Goal: Task Accomplishment & Management: Manage account settings

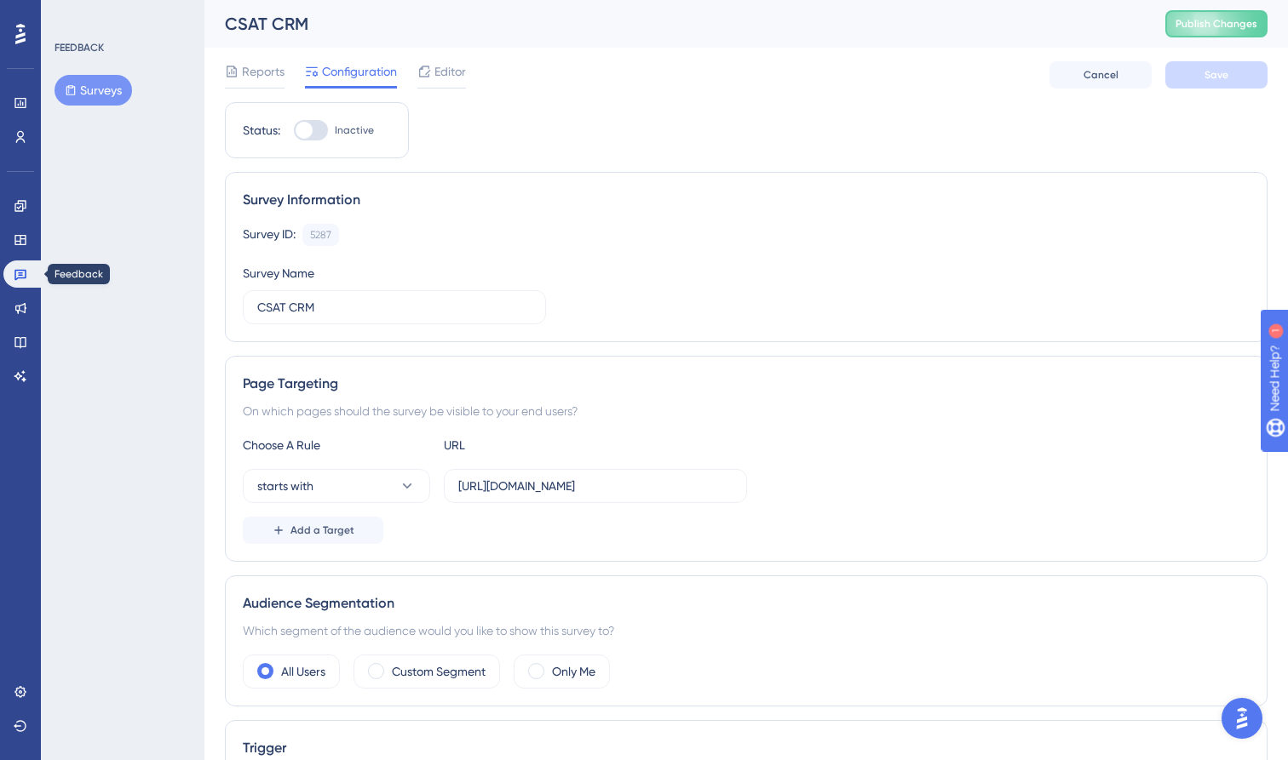
click at [20, 273] on icon at bounding box center [20, 275] width 12 height 11
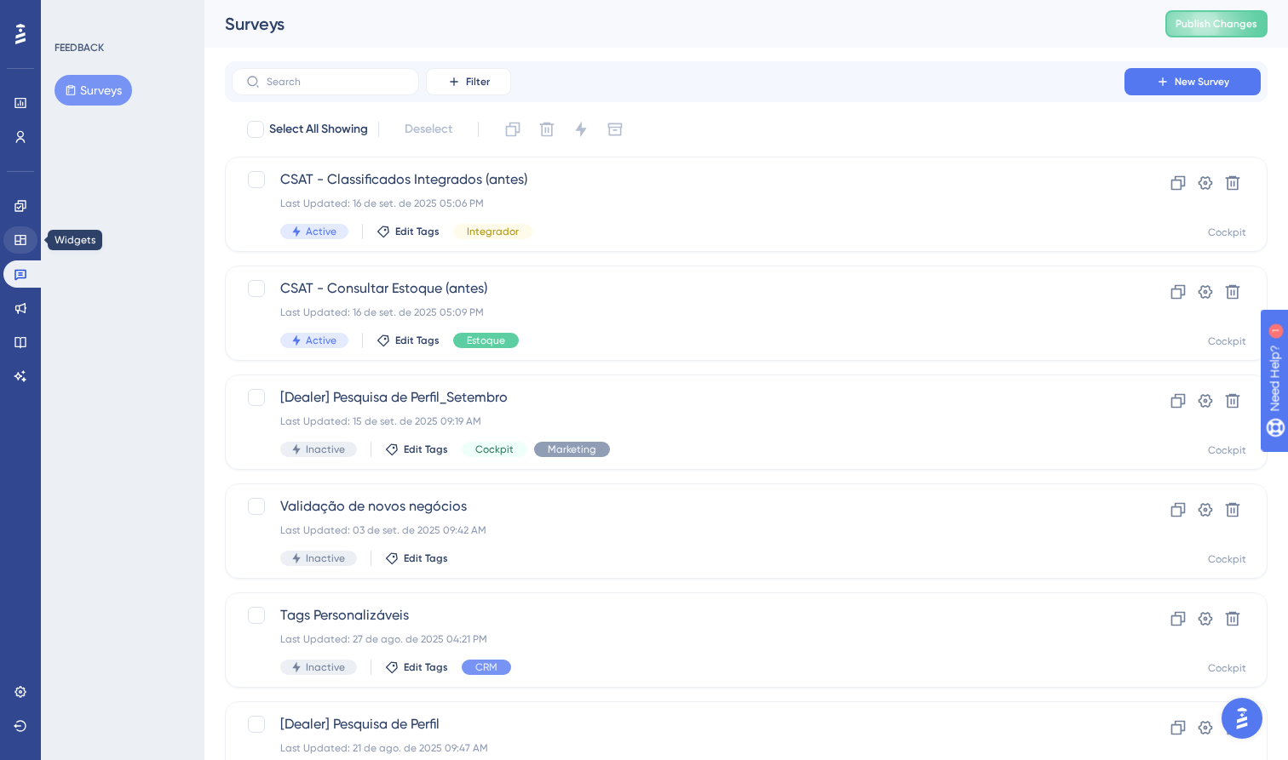
click at [34, 242] on link at bounding box center [20, 240] width 34 height 27
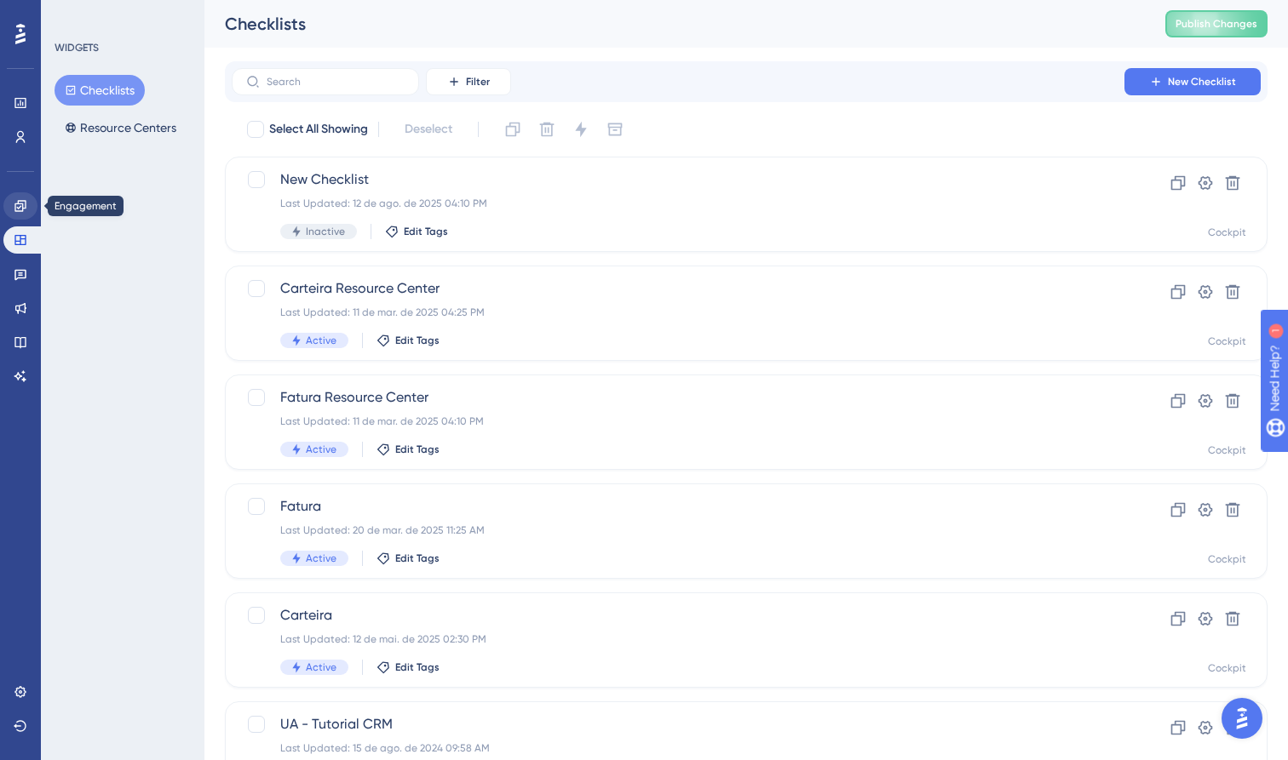
click at [26, 203] on icon at bounding box center [21, 206] width 14 height 14
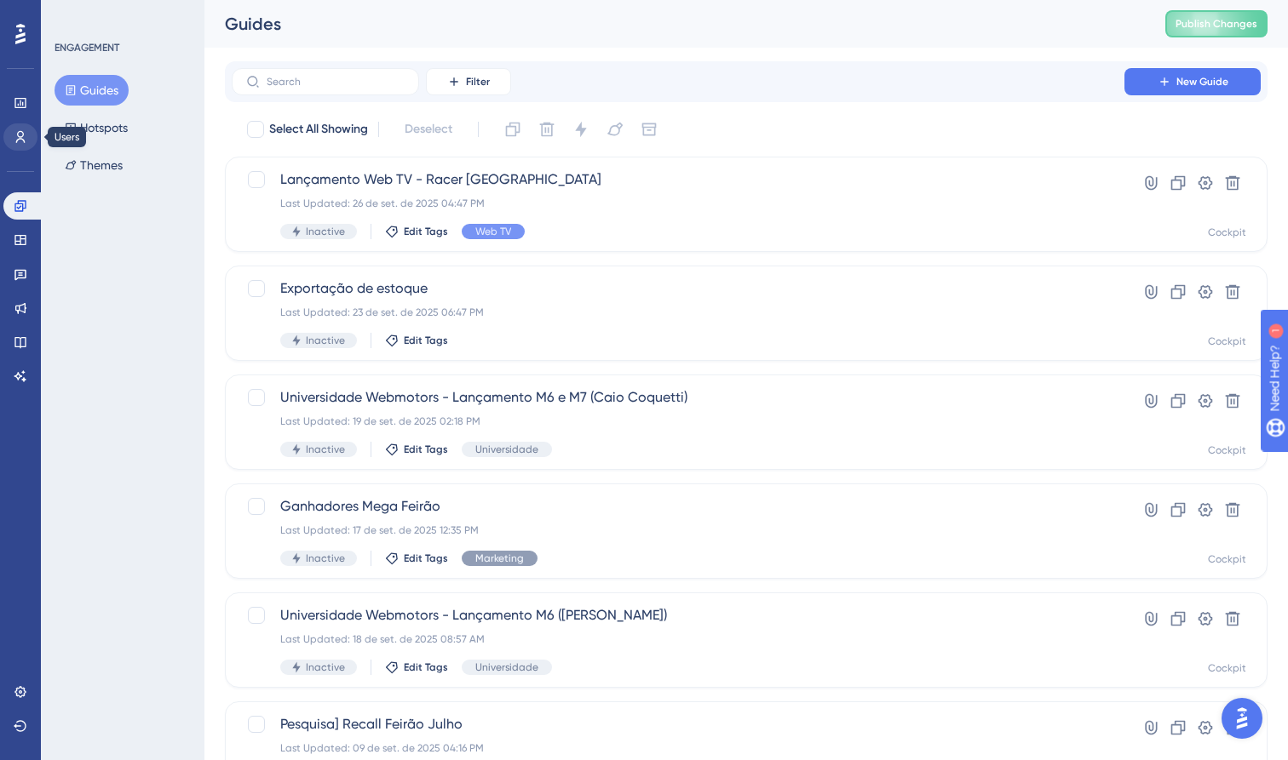
click at [18, 129] on link at bounding box center [20, 136] width 34 height 27
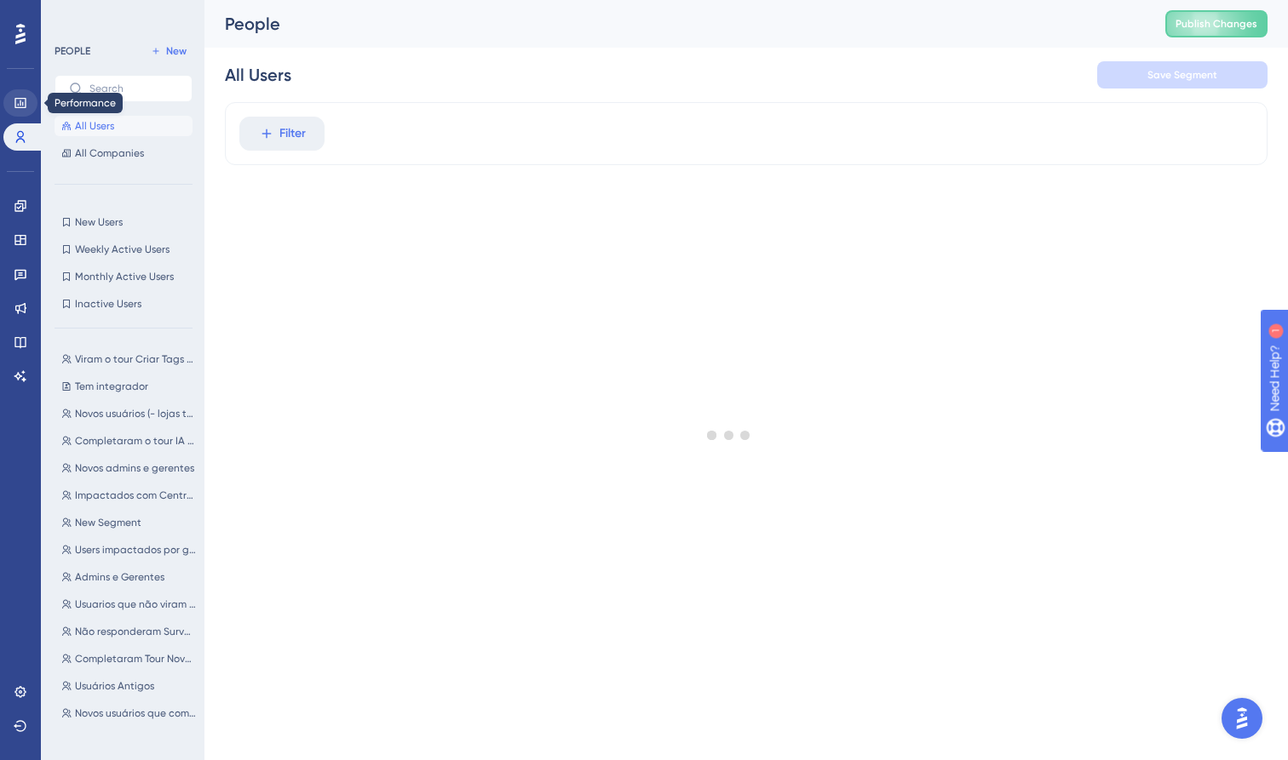
click at [22, 106] on icon at bounding box center [19, 103] width 11 height 10
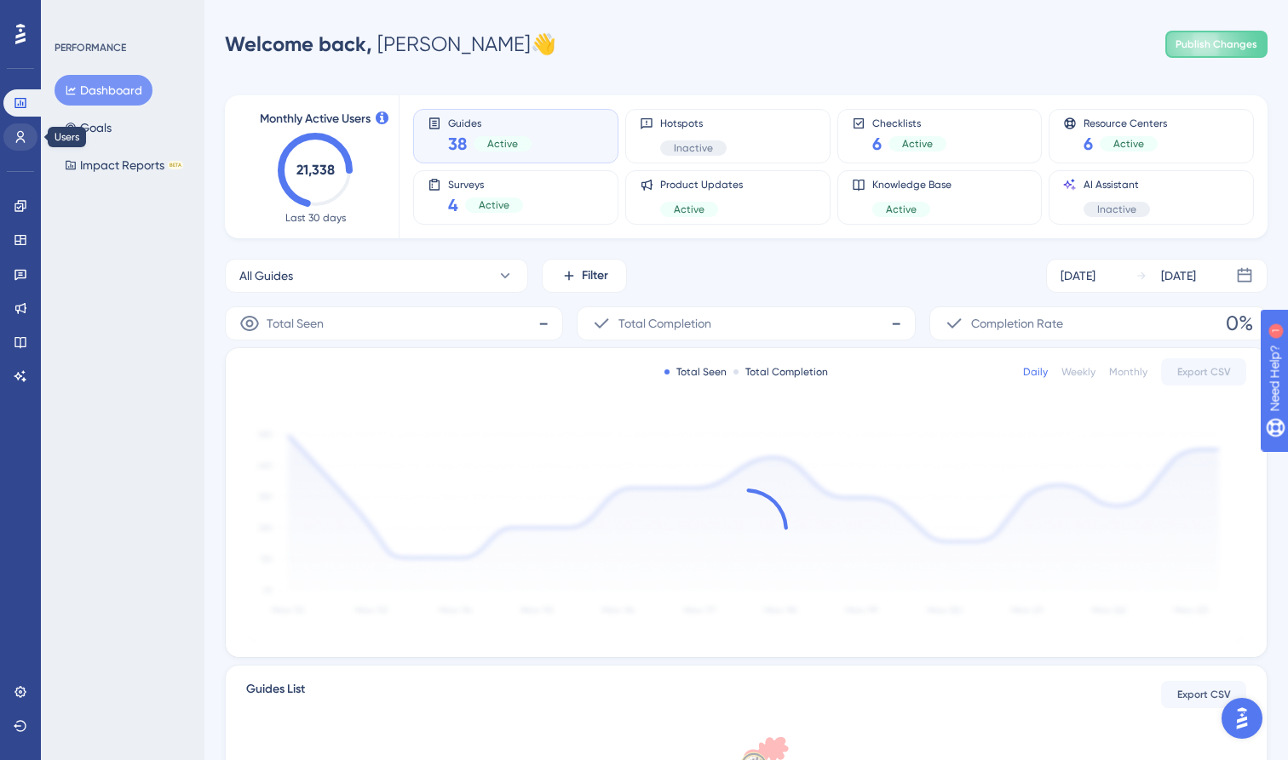
click at [23, 138] on icon at bounding box center [21, 137] width 14 height 14
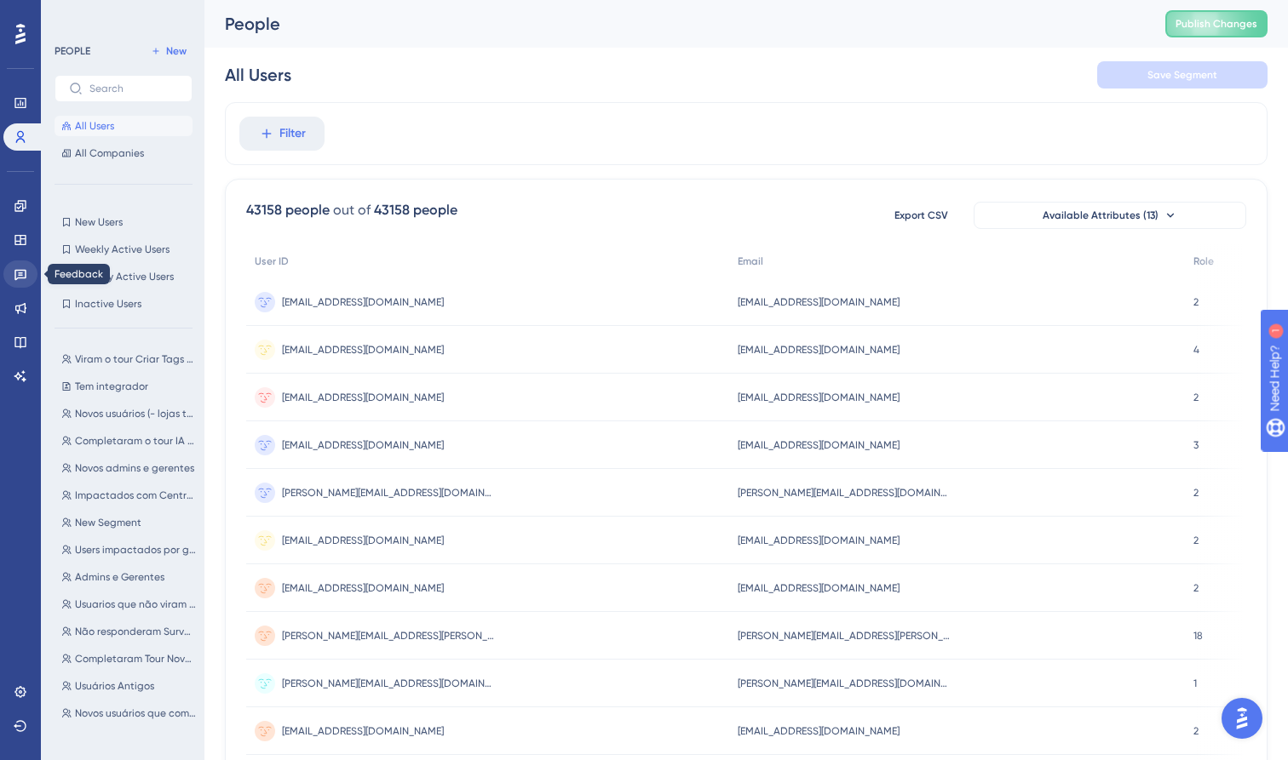
click at [23, 274] on icon at bounding box center [21, 274] width 14 height 14
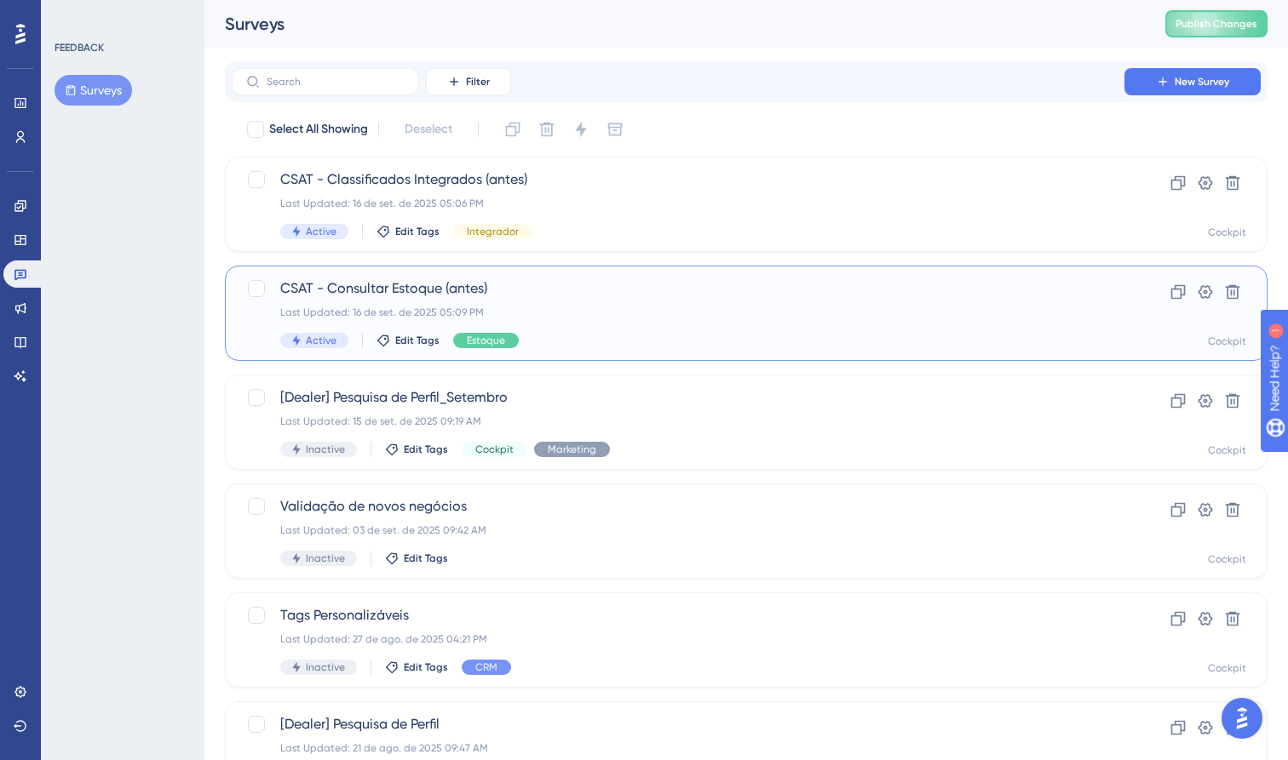
click at [473, 288] on span "CSAT - Consultar Estoque (antes)" at bounding box center [677, 288] width 795 height 20
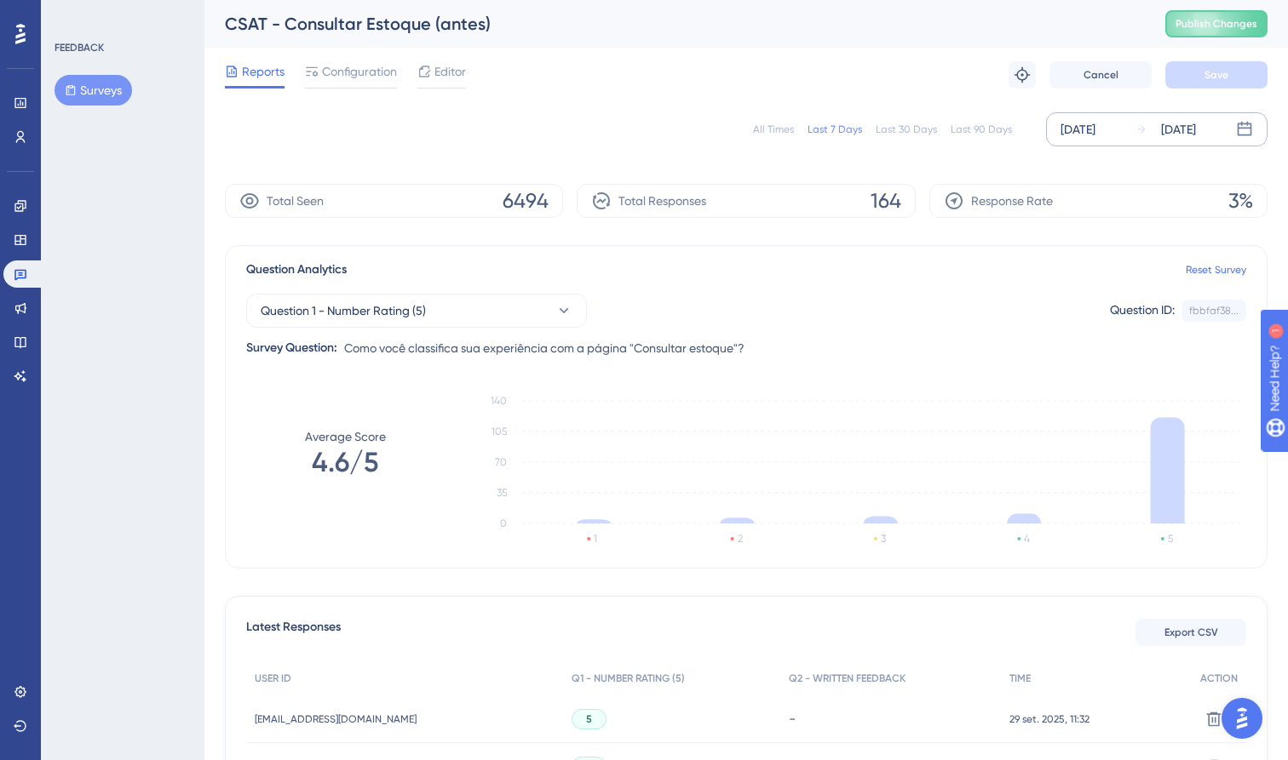
click at [1133, 132] on div "[DATE] [DATE]" at bounding box center [1156, 129] width 221 height 34
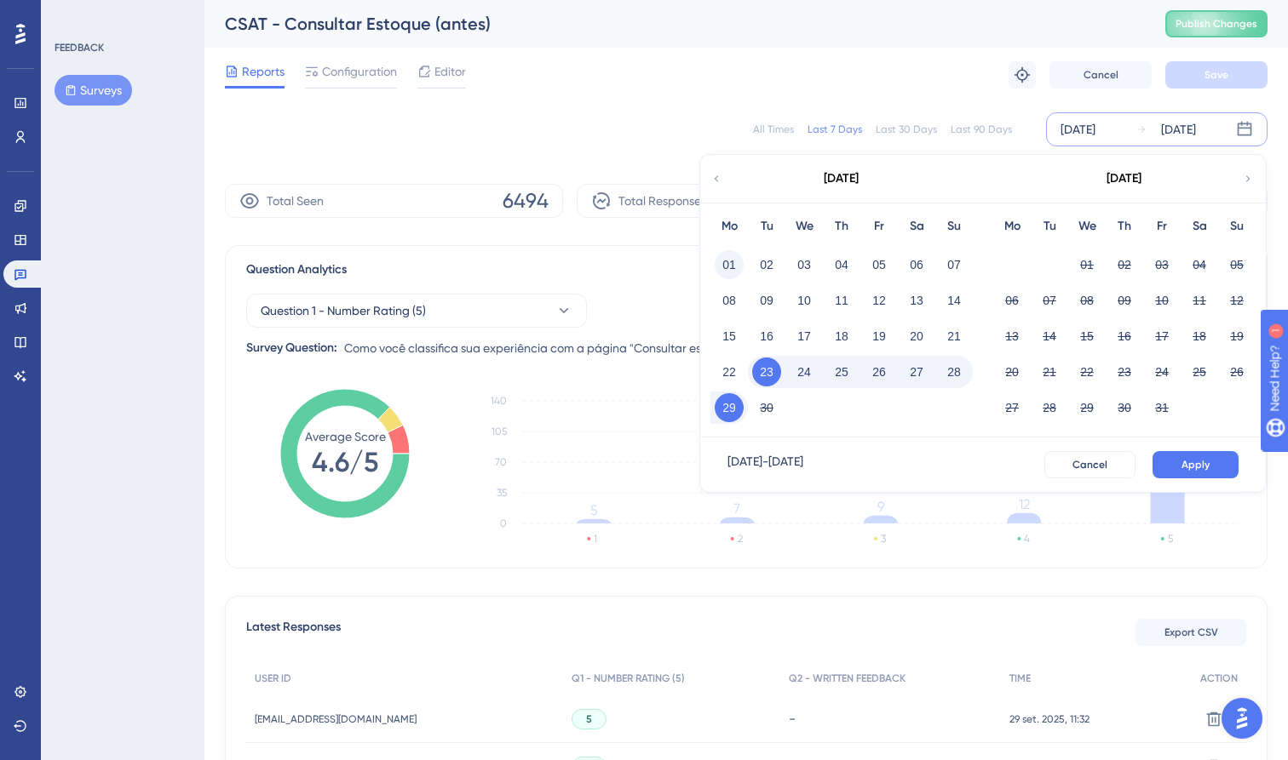
click at [726, 263] on button "01" at bounding box center [728, 264] width 29 height 29
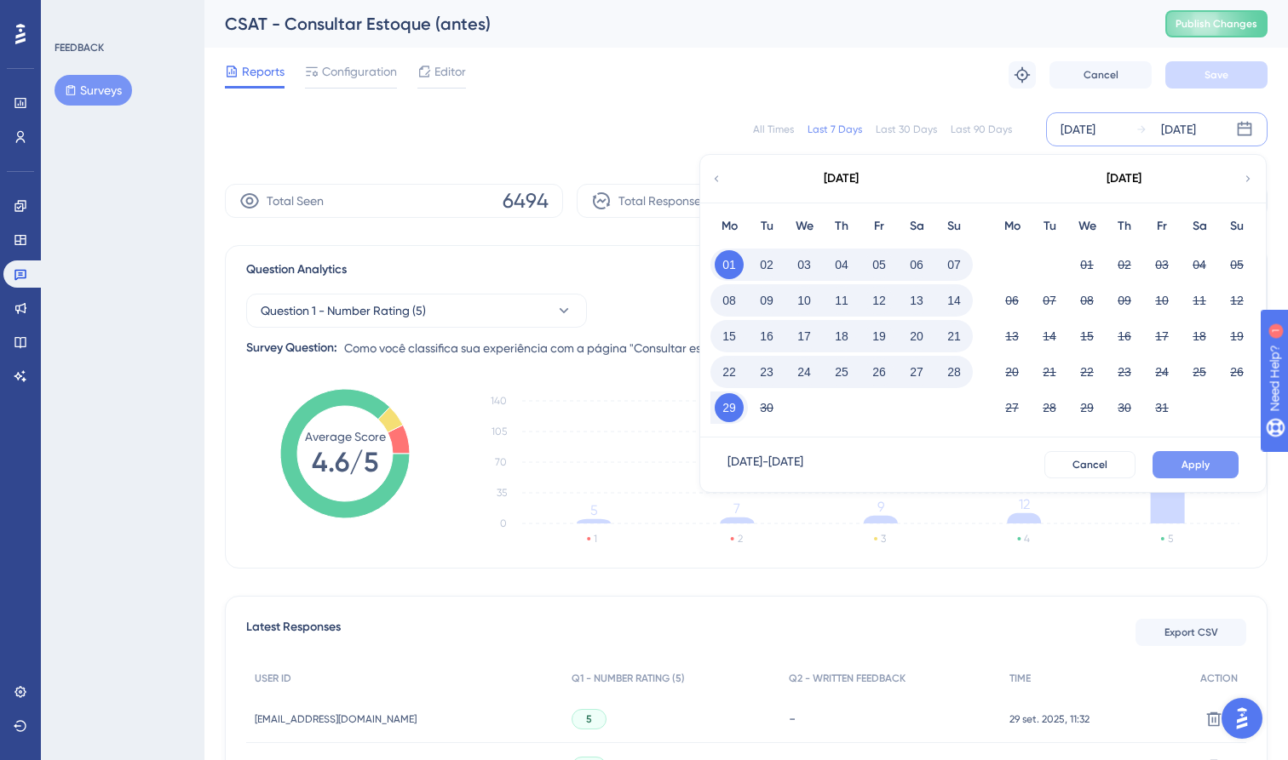
click at [1199, 467] on span "Apply" at bounding box center [1195, 465] width 28 height 14
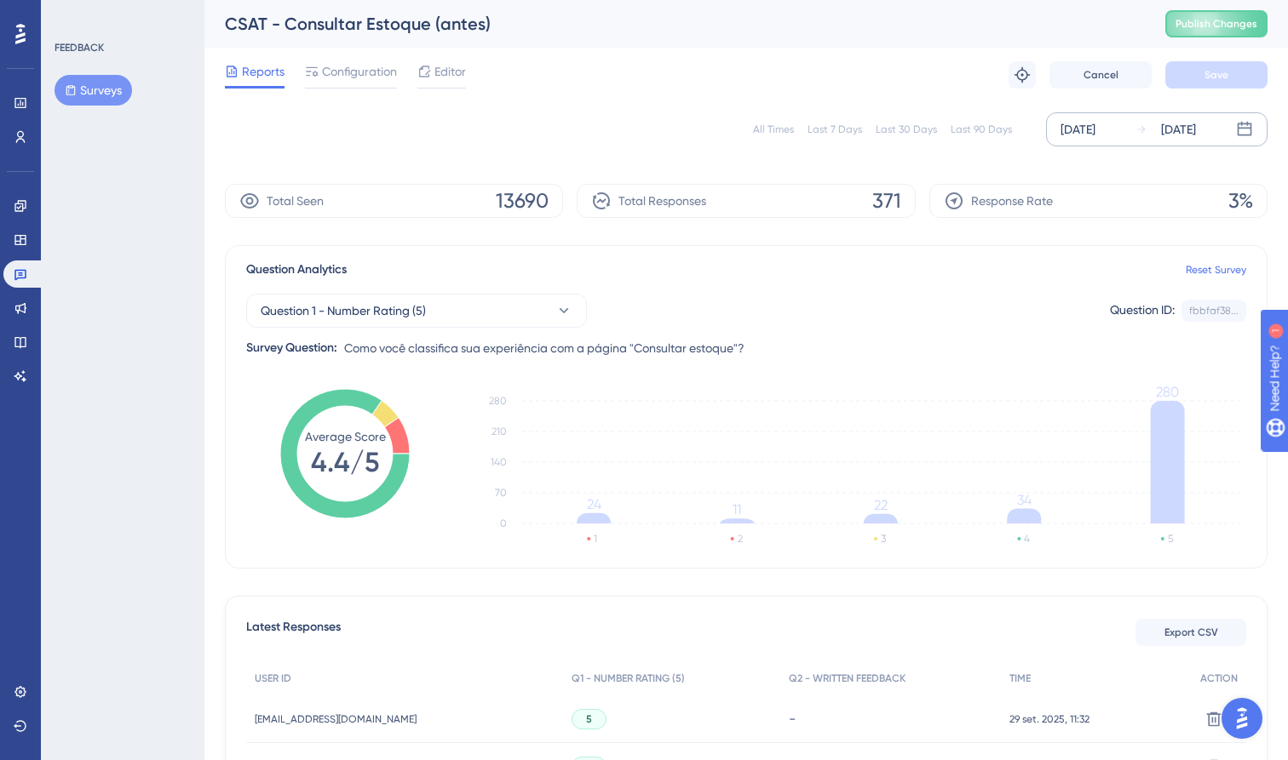
click at [1095, 127] on div "[DATE]" at bounding box center [1077, 129] width 35 height 20
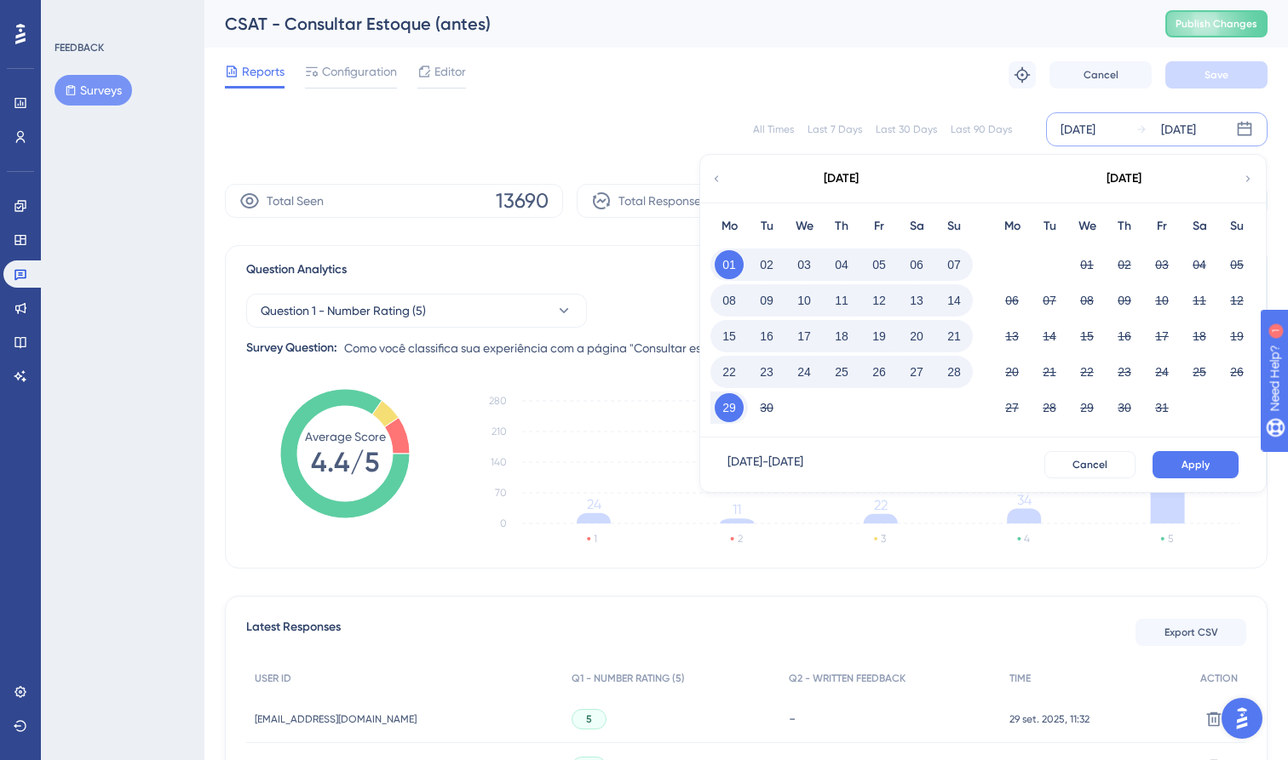
click at [725, 177] on div "[DATE]" at bounding box center [840, 179] width 281 height 48
click at [720, 181] on icon at bounding box center [716, 178] width 12 height 15
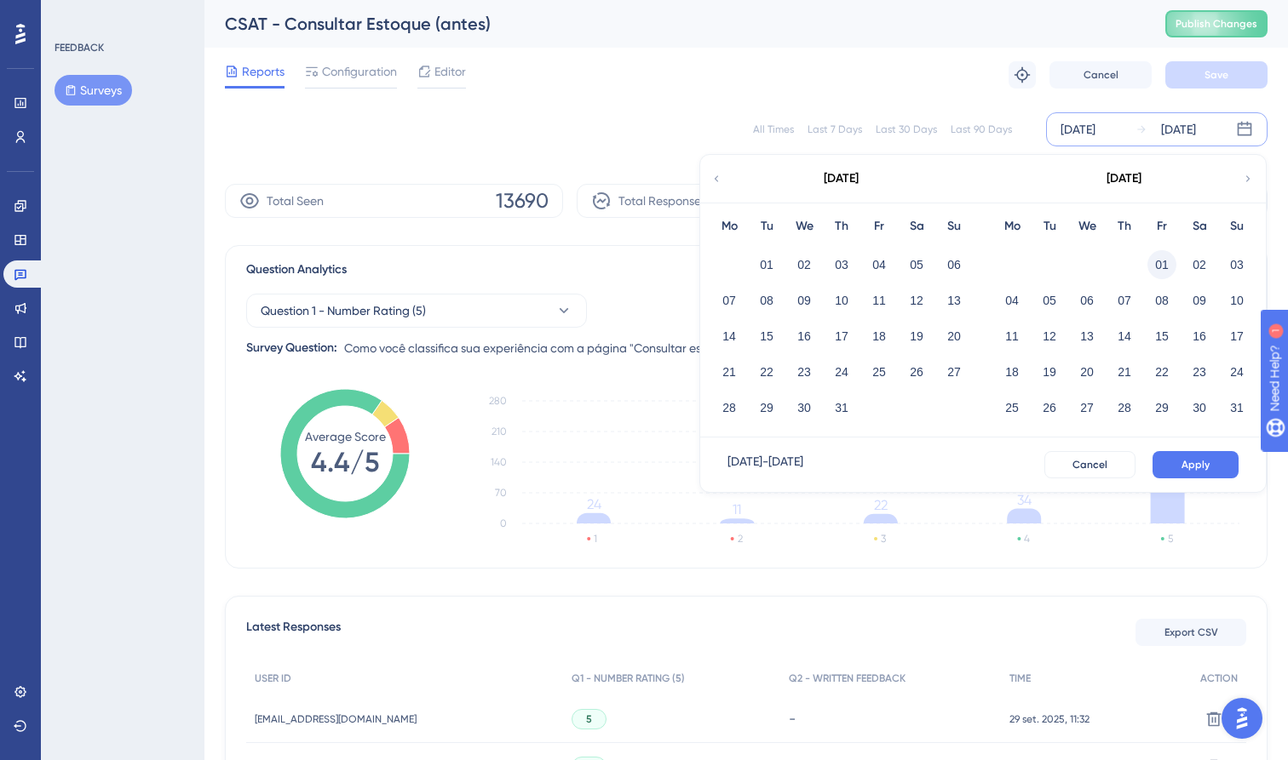
click at [1155, 264] on button "01" at bounding box center [1161, 264] width 29 height 29
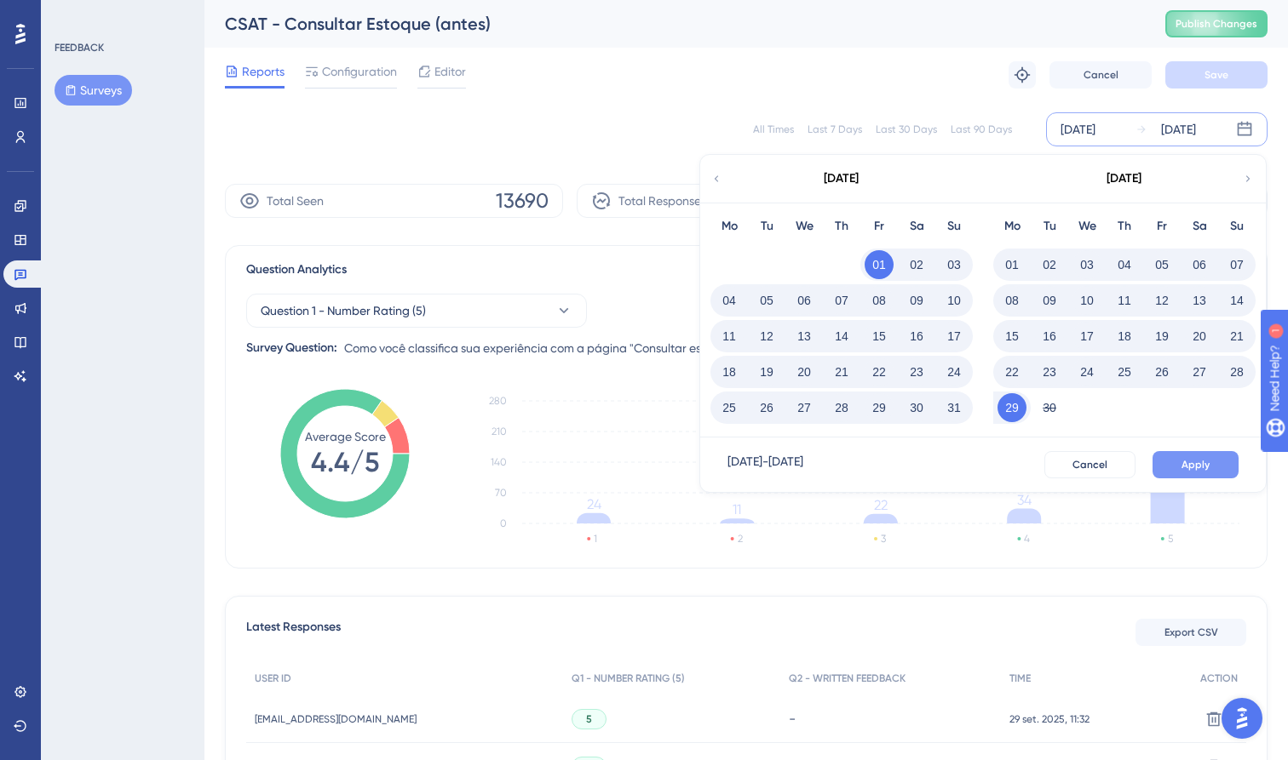
click at [1187, 465] on span "Apply" at bounding box center [1195, 465] width 28 height 14
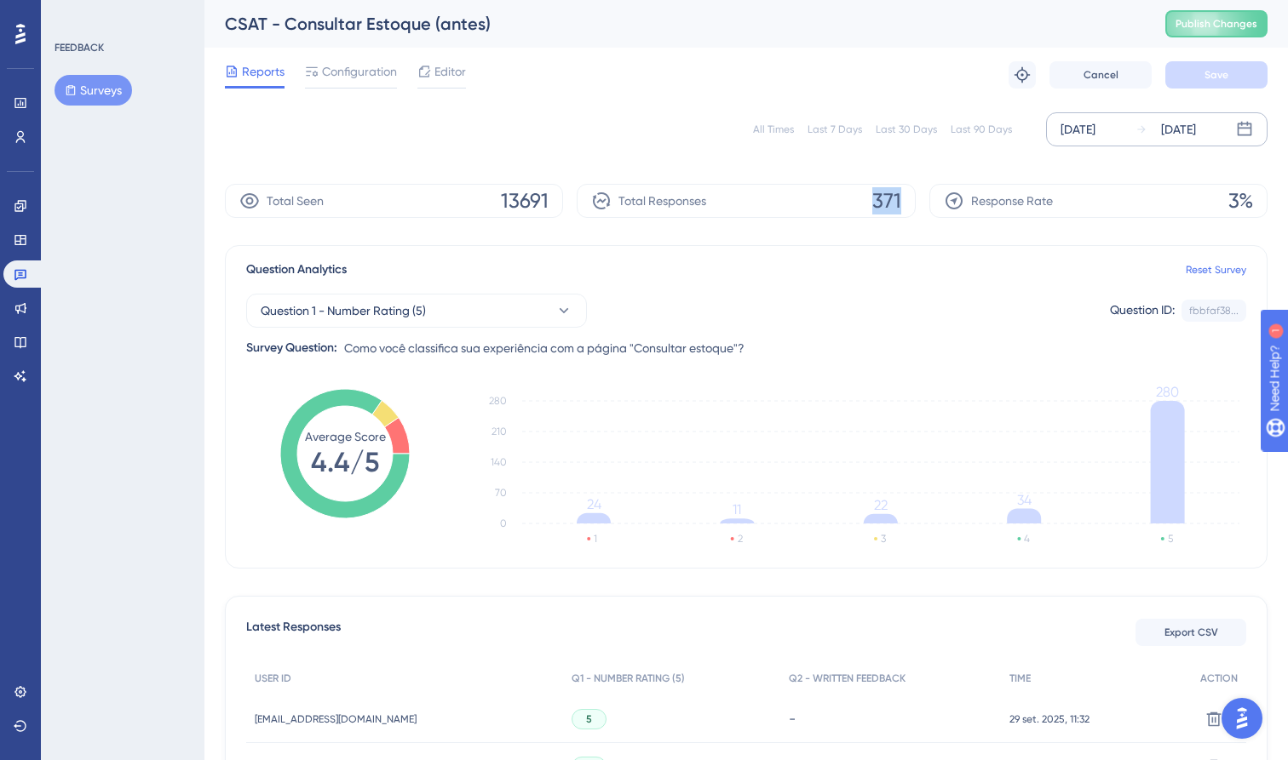
drag, startPoint x: 846, startPoint y: 200, endPoint x: 913, endPoint y: 208, distance: 66.9
click at [913, 208] on div "Total Responses 371" at bounding box center [746, 201] width 338 height 34
copy span "371"
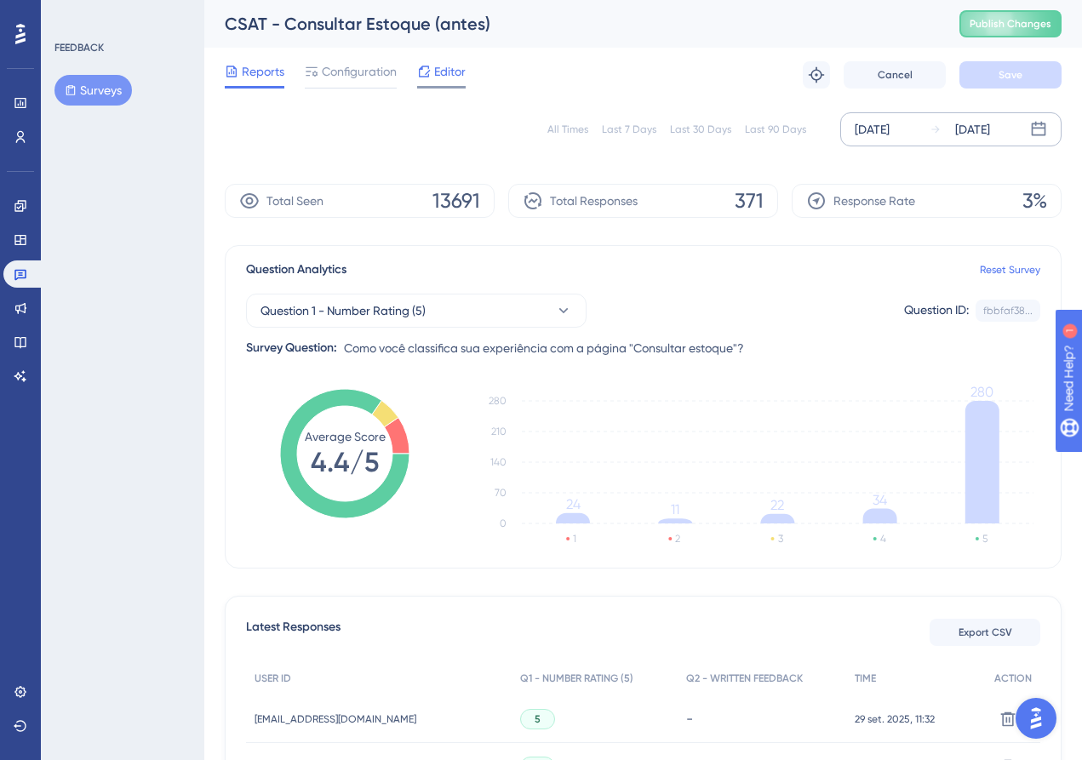
click at [446, 72] on span "Editor" at bounding box center [450, 71] width 32 height 20
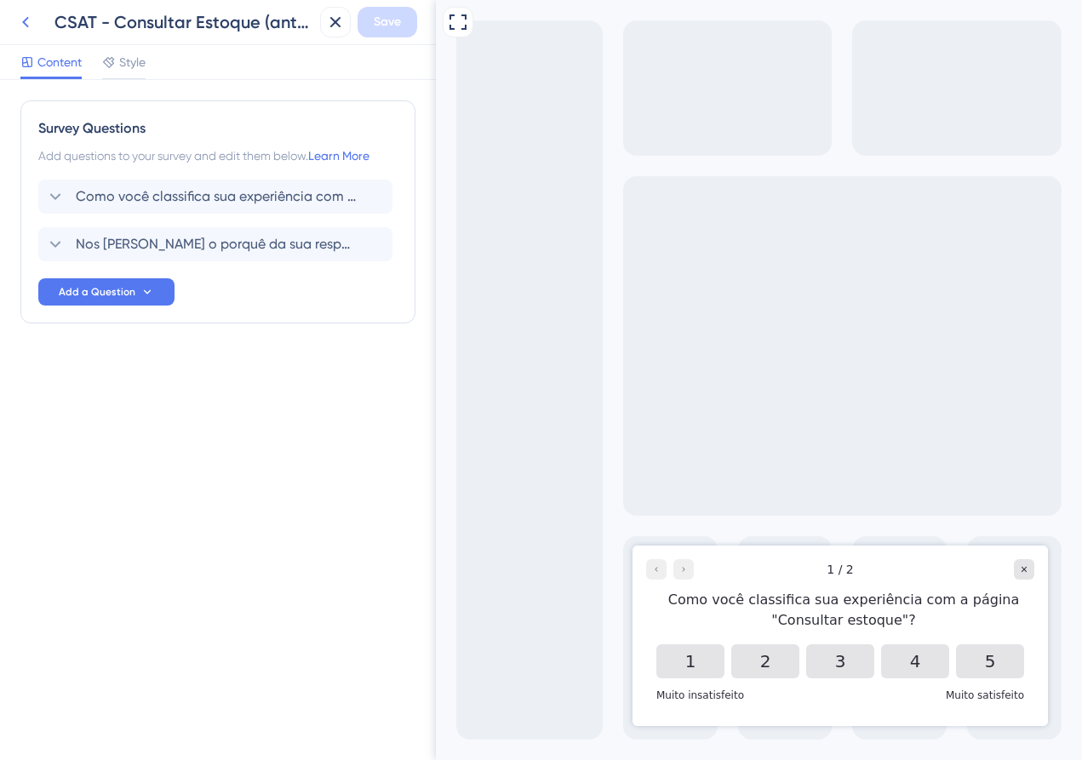
click at [22, 19] on icon at bounding box center [25, 22] width 20 height 20
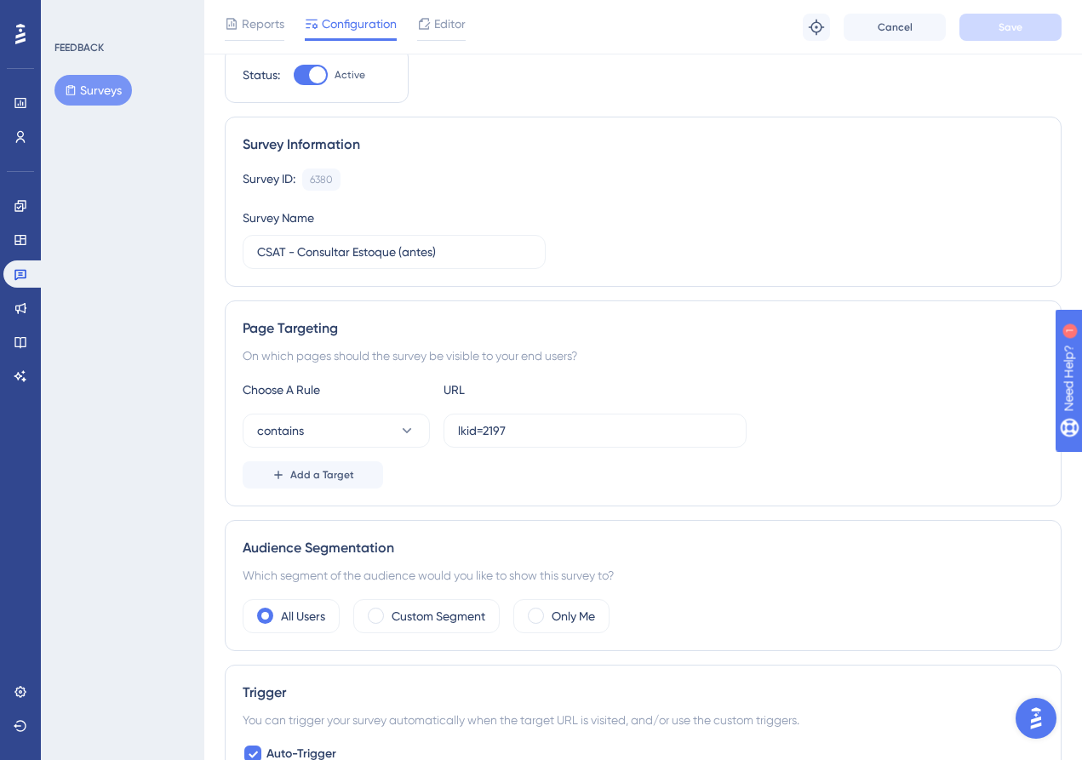
scroll to position [60, 0]
click at [462, 489] on div "Add a Target" at bounding box center [643, 477] width 801 height 27
click at [531, 443] on label "lkid=2197" at bounding box center [595, 433] width 303 height 34
click at [531, 443] on input "lkid=2197" at bounding box center [595, 433] width 274 height 19
click at [531, 443] on label "lkid=2197" at bounding box center [595, 433] width 303 height 34
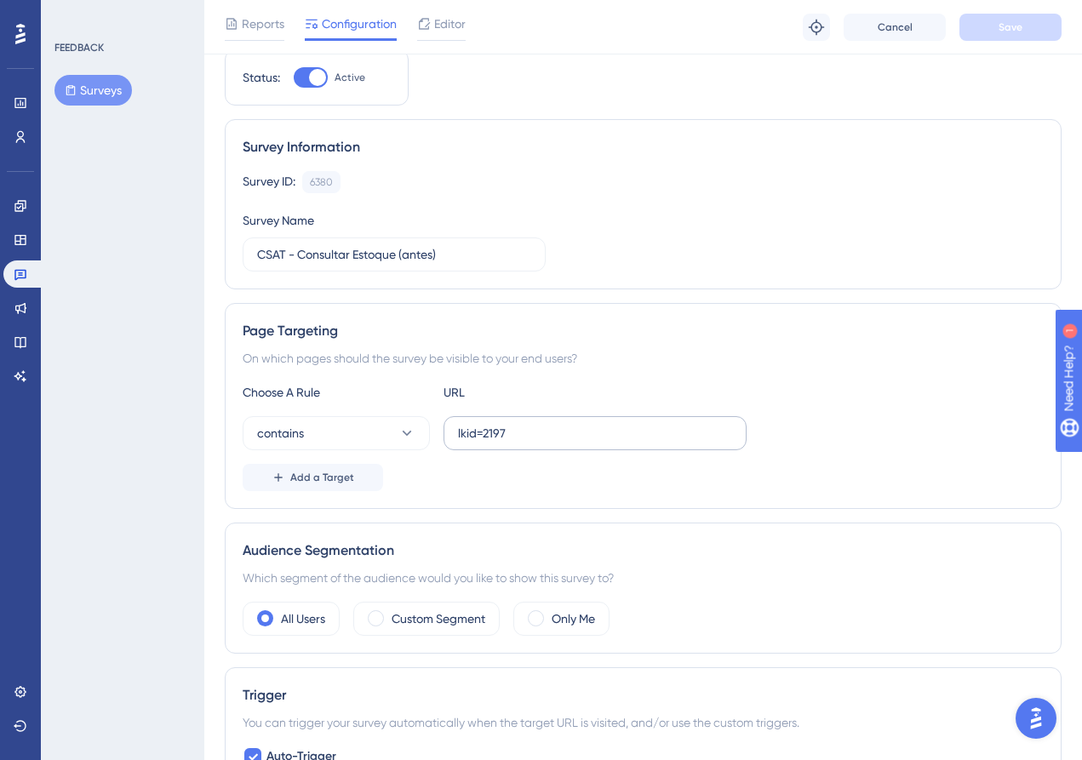
click at [531, 443] on input "lkid=2197" at bounding box center [595, 433] width 274 height 19
click at [531, 443] on label "lkid=2197" at bounding box center [595, 433] width 303 height 34
click at [531, 443] on input "lkid=2197" at bounding box center [595, 433] width 274 height 19
drag, startPoint x: 517, startPoint y: 427, endPoint x: 420, endPoint y: 427, distance: 97.1
click at [420, 427] on div "contains lkid=2197" at bounding box center [495, 433] width 504 height 34
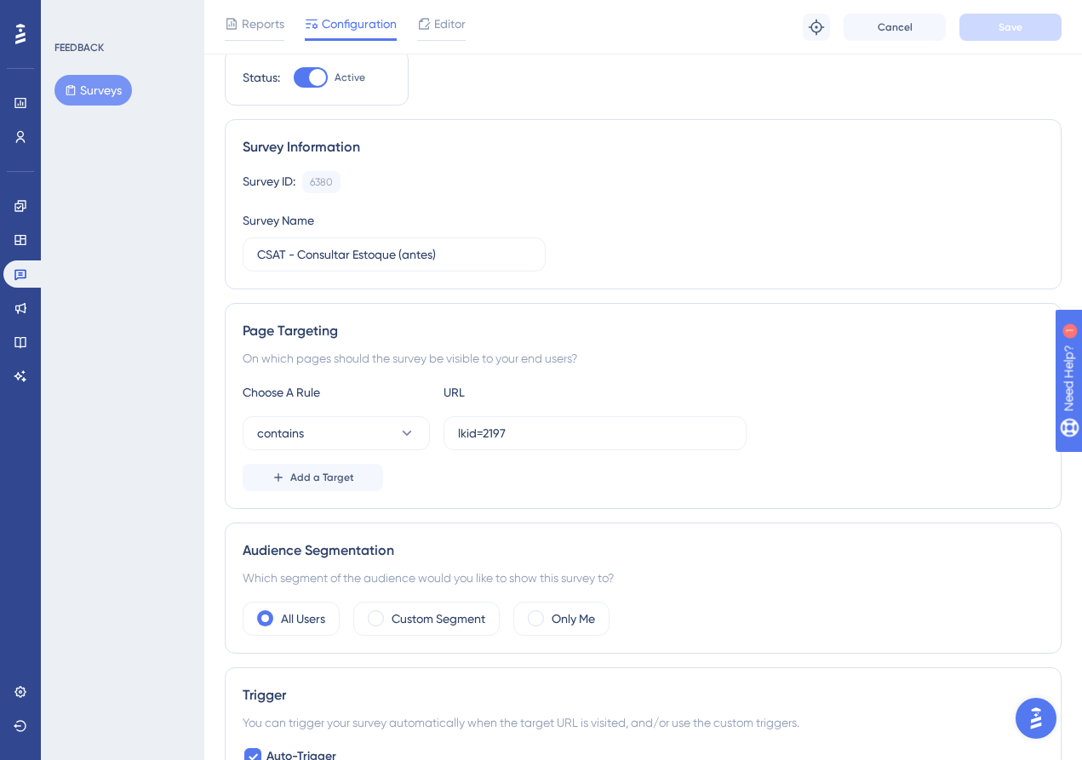
click at [495, 469] on div "Add a Target" at bounding box center [643, 477] width 801 height 27
click at [509, 431] on input "lkid=2197" at bounding box center [595, 433] width 274 height 19
click at [659, 319] on div "Page Targeting On which pages should the survey be visible to your end users? C…" at bounding box center [643, 406] width 837 height 206
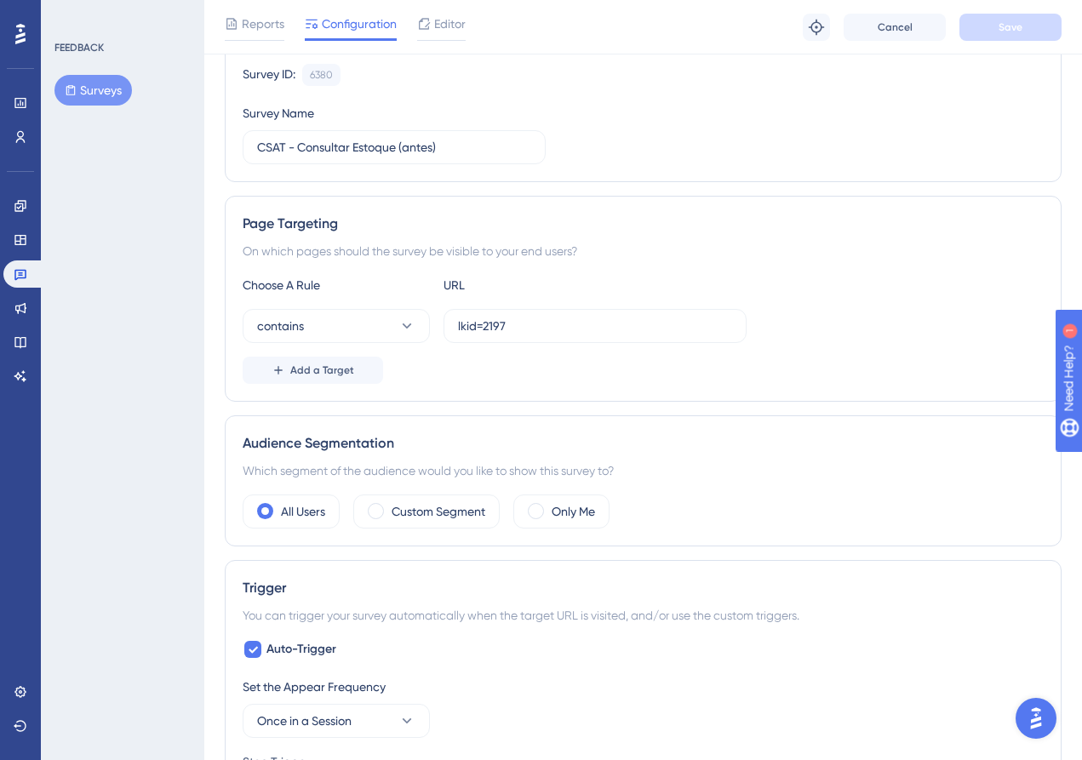
scroll to position [179, 0]
